Goal: Navigation & Orientation: Find specific page/section

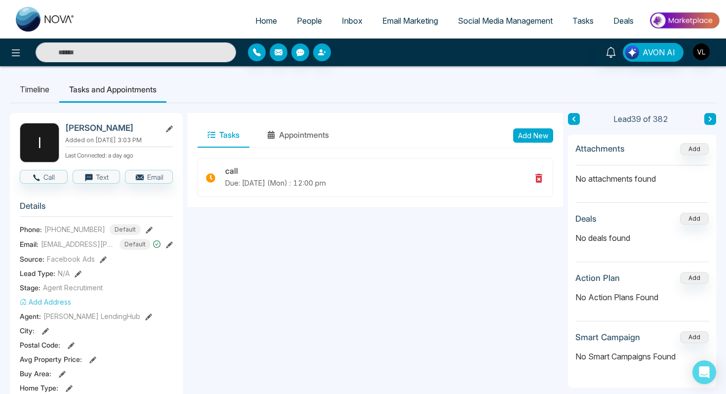
click at [306, 20] on span "People" at bounding box center [309, 21] width 25 height 10
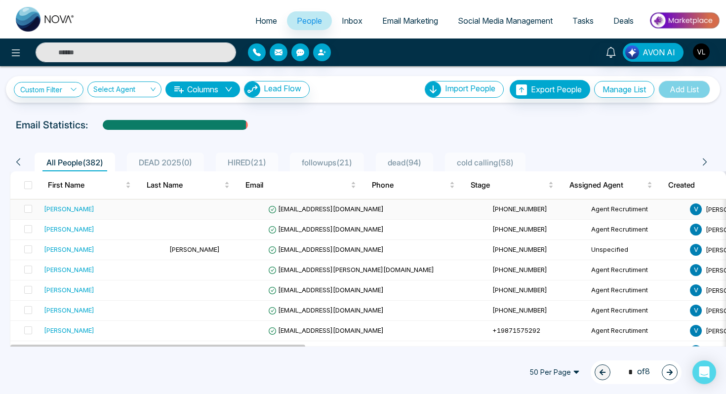
click at [71, 214] on td "[PERSON_NAME]" at bounding box center [102, 210] width 125 height 20
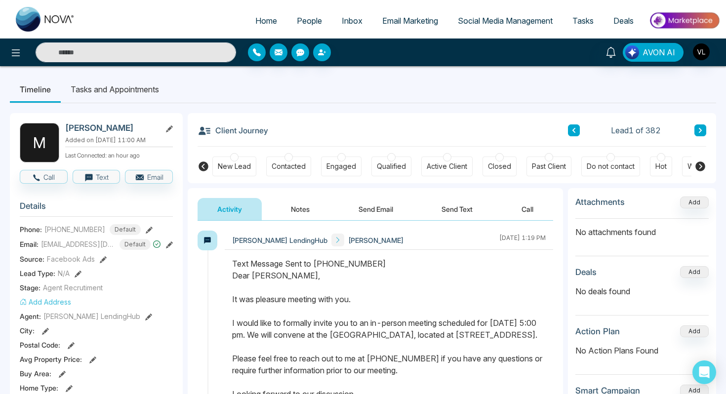
click at [255, 21] on span "Home" at bounding box center [266, 21] width 22 height 10
select select "*"
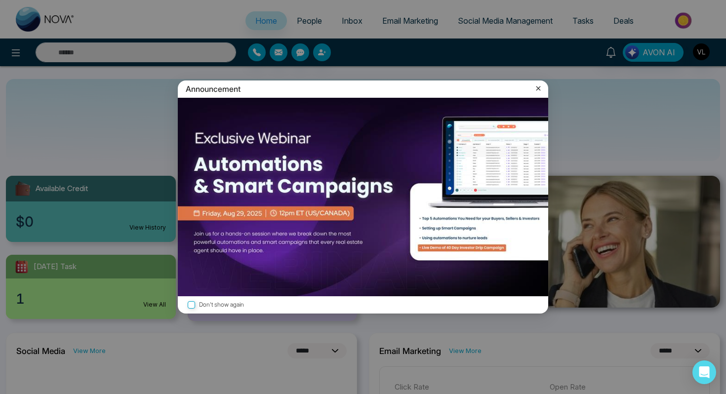
click at [537, 89] on icon at bounding box center [538, 88] width 4 height 4
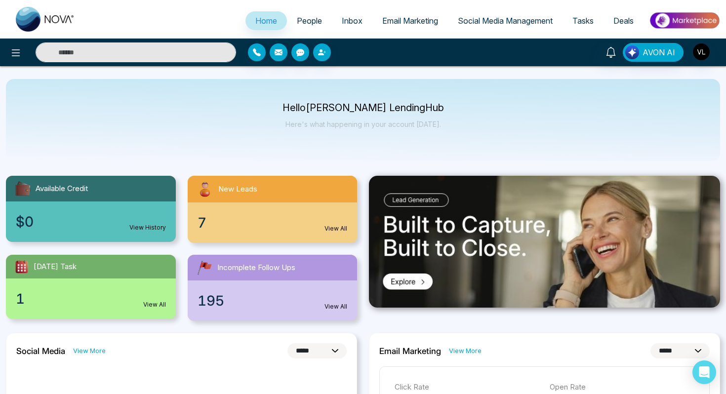
click at [87, 53] on input "text" at bounding box center [136, 52] width 201 height 20
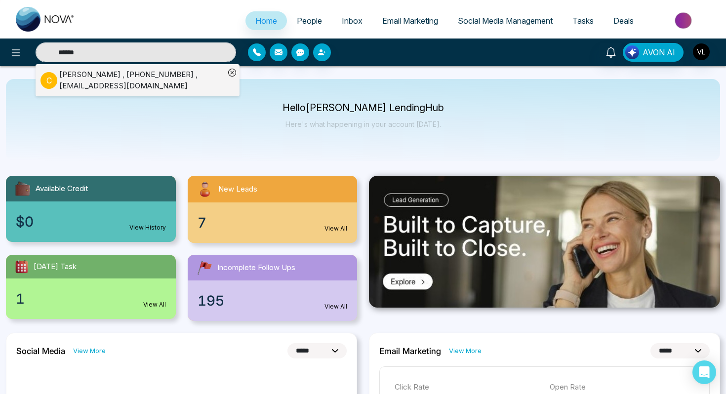
type input "******"
click at [298, 17] on span "People" at bounding box center [309, 21] width 25 height 10
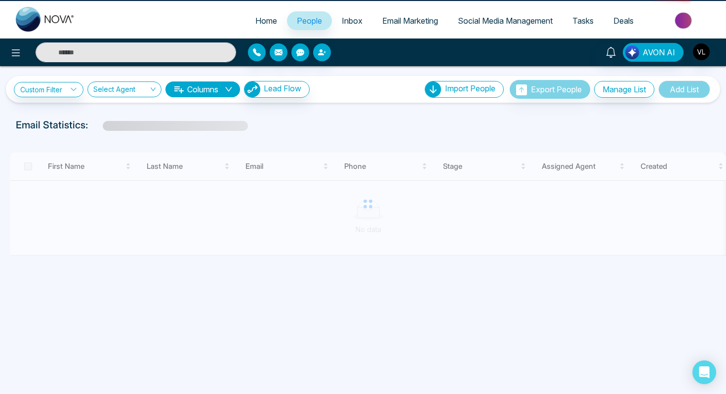
click at [298, 17] on span "People" at bounding box center [309, 21] width 25 height 10
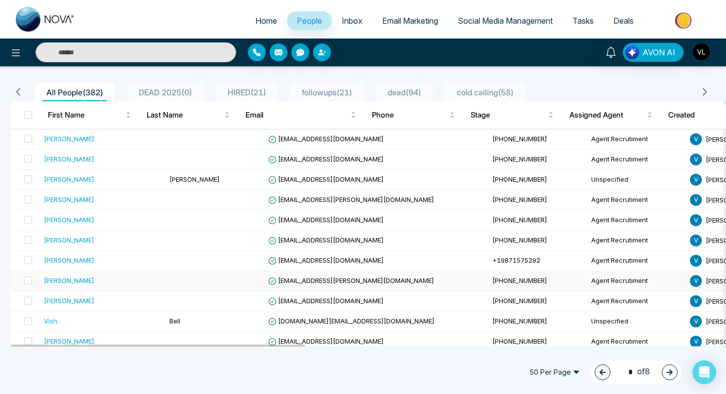
scroll to position [72, 0]
